Goal: Check status: Check status

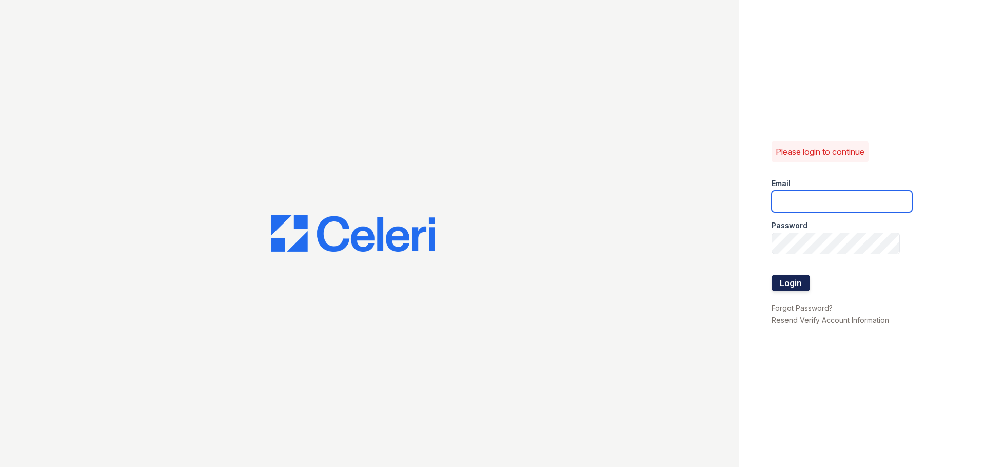
type input "[EMAIL_ADDRESS][DOMAIN_NAME]"
click at [796, 283] on button "Login" at bounding box center [791, 283] width 38 height 16
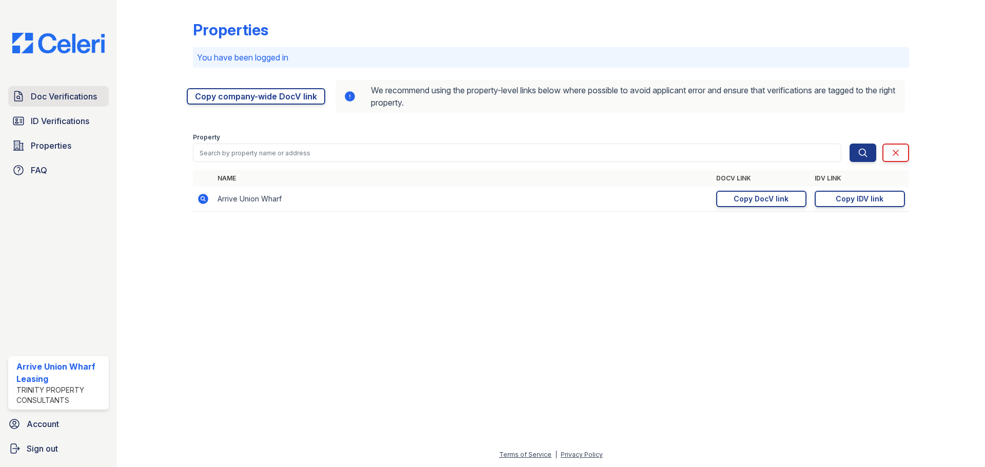
click at [34, 97] on span "Doc Verifications" at bounding box center [64, 96] width 66 height 12
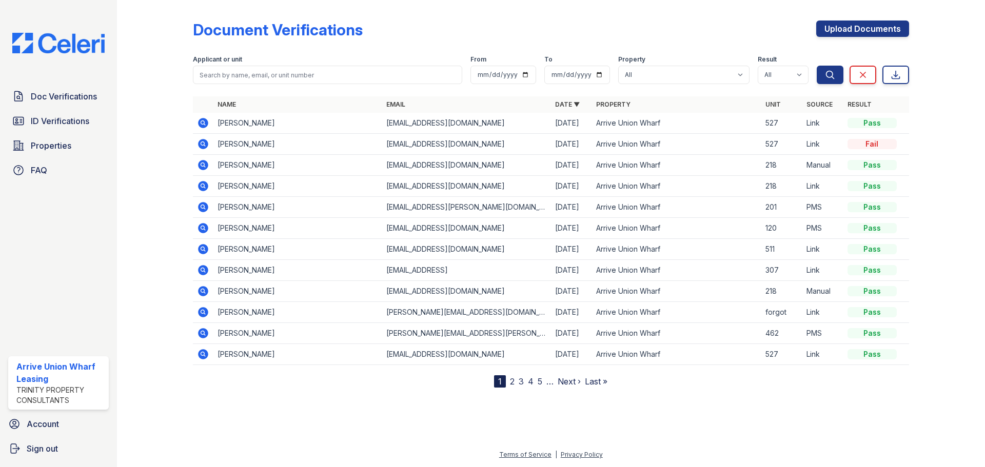
click at [202, 168] on icon at bounding box center [203, 165] width 10 height 10
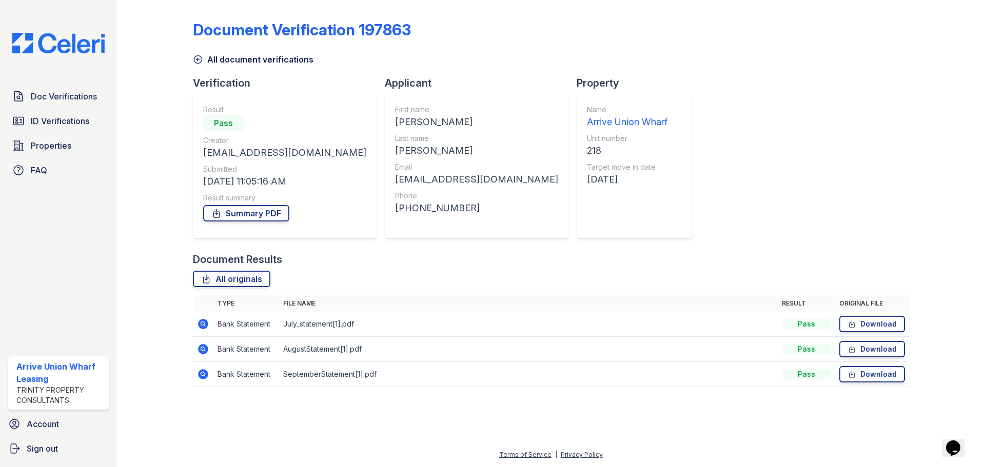
click at [202, 323] on icon at bounding box center [202, 323] width 3 height 3
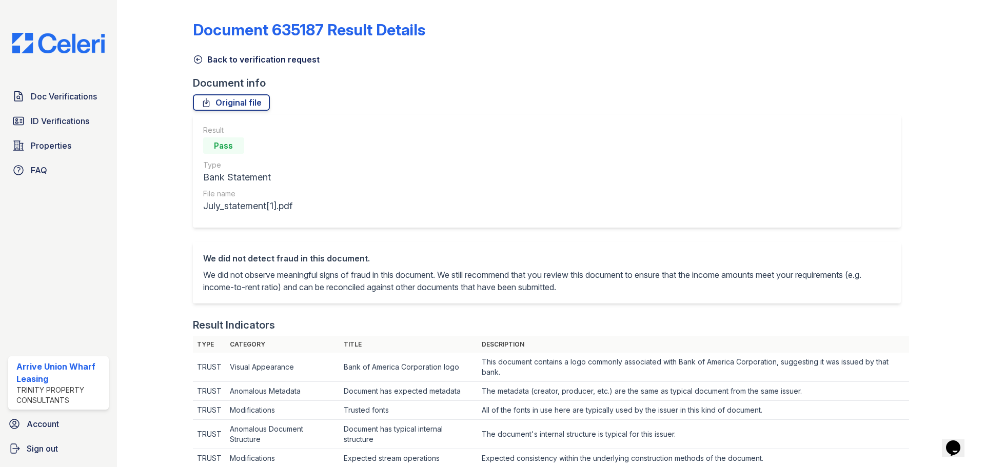
click at [202, 65] on link "Back to verification request" at bounding box center [256, 59] width 127 height 12
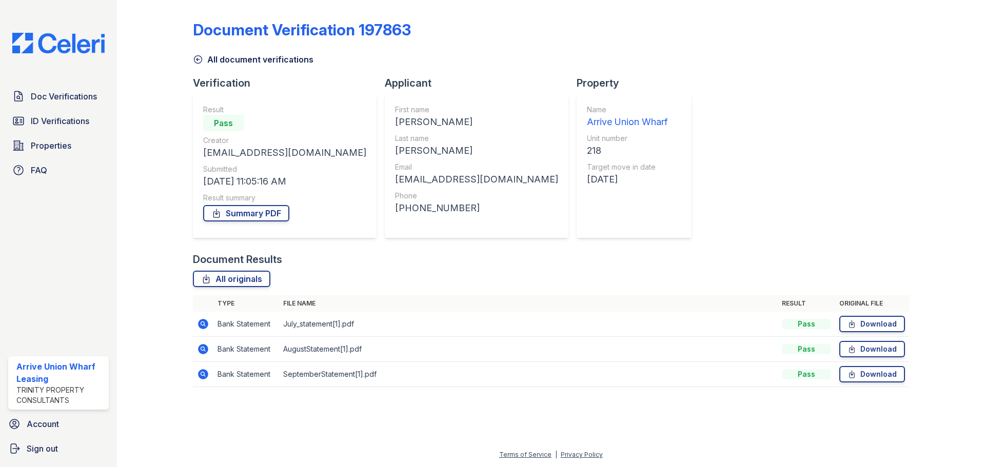
click at [200, 374] on icon at bounding box center [203, 374] width 10 height 10
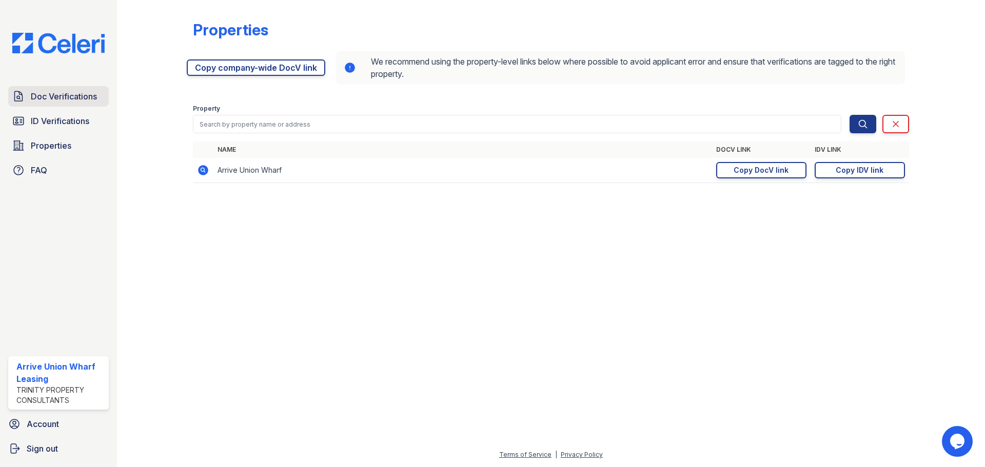
click at [52, 91] on span "Doc Verifications" at bounding box center [64, 96] width 66 height 12
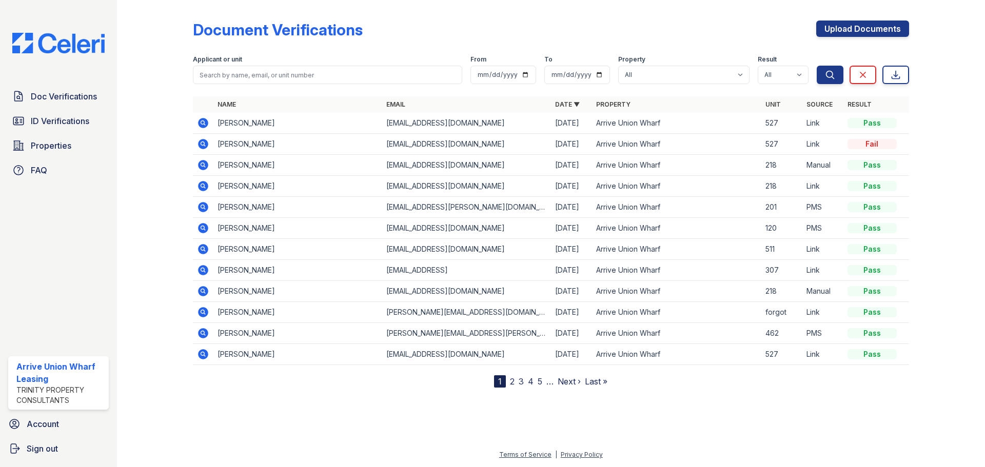
click at [199, 185] on icon at bounding box center [203, 186] width 10 height 10
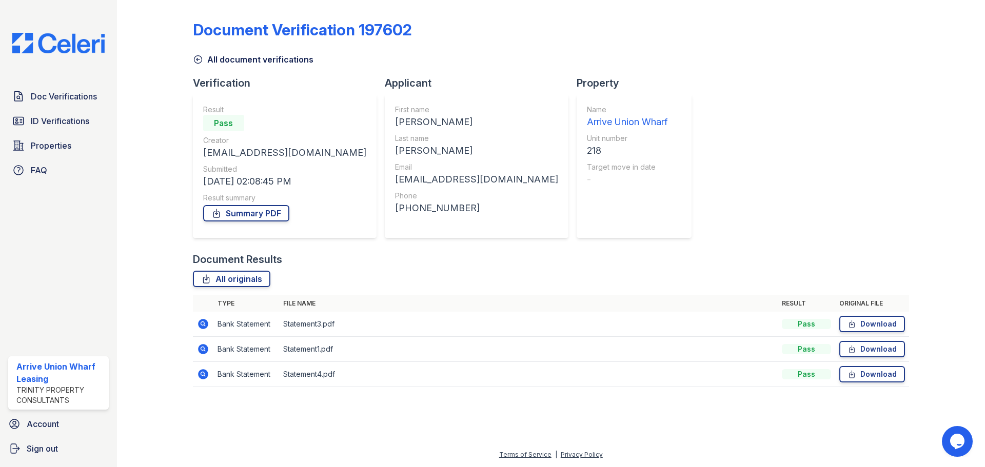
click at [200, 61] on icon at bounding box center [198, 59] width 10 height 10
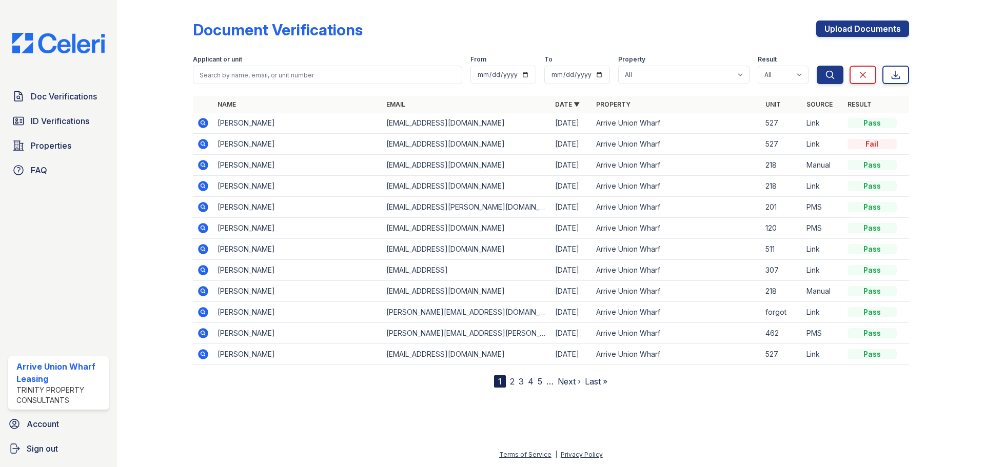
click at [203, 293] on icon at bounding box center [203, 291] width 10 height 10
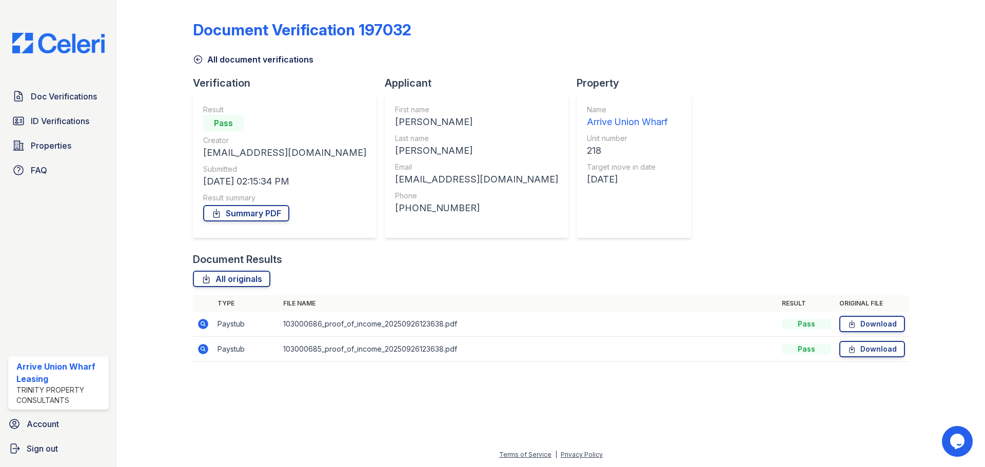
click at [201, 323] on icon at bounding box center [203, 324] width 12 height 12
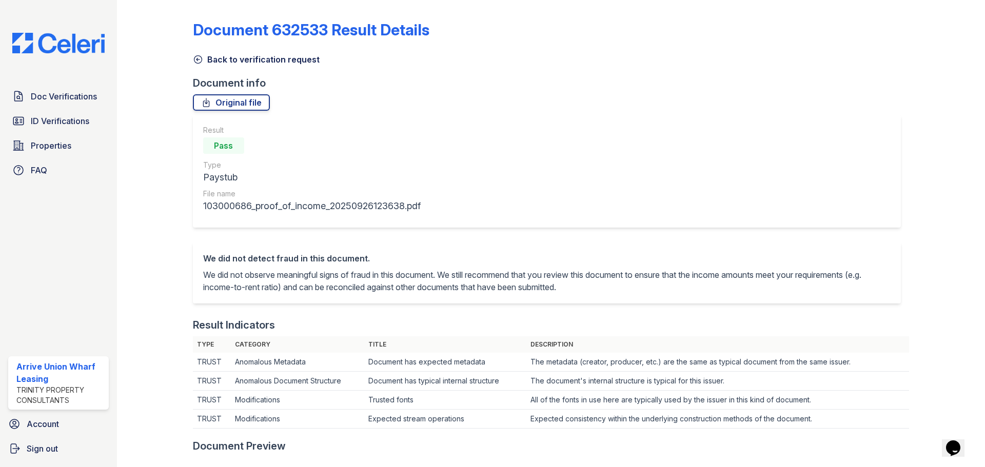
click at [199, 59] on icon at bounding box center [198, 59] width 10 height 10
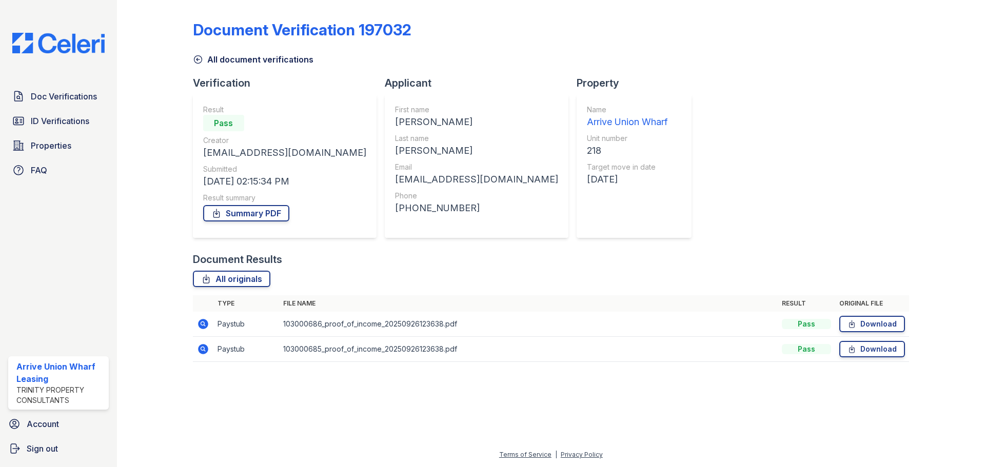
click at [203, 348] on icon at bounding box center [202, 348] width 3 height 3
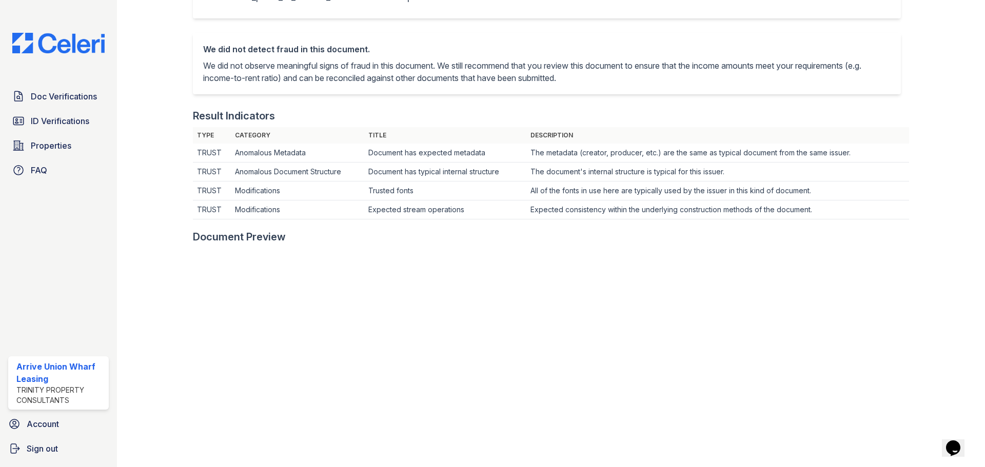
scroll to position [205, 0]
